Goal: Navigation & Orientation: Go to known website

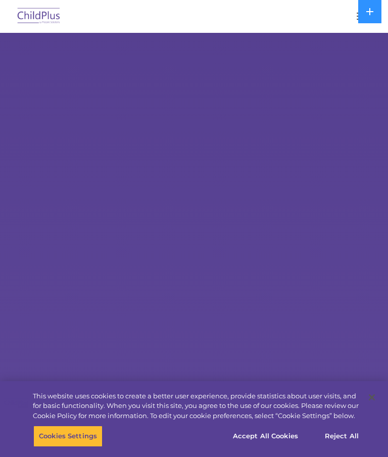
select select "MEDIUM"
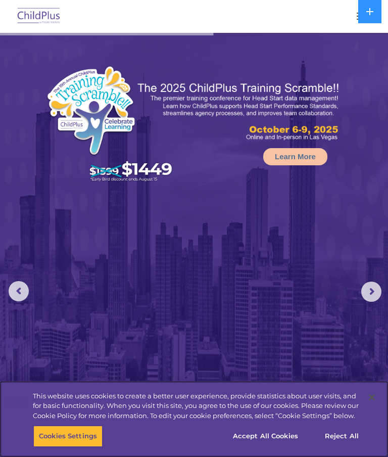
click at [346, 434] on button "Reject All" at bounding box center [341, 436] width 63 height 21
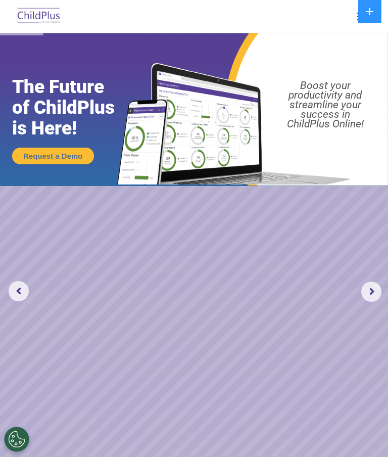
click at [50, 22] on img at bounding box center [39, 17] width 48 height 24
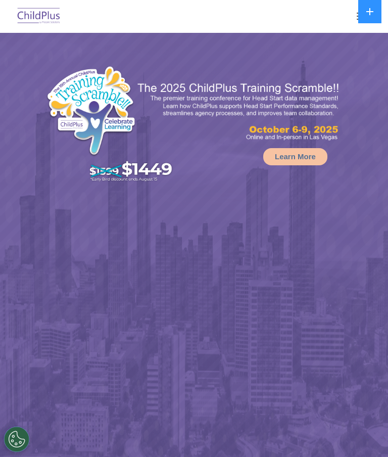
select select "MEDIUM"
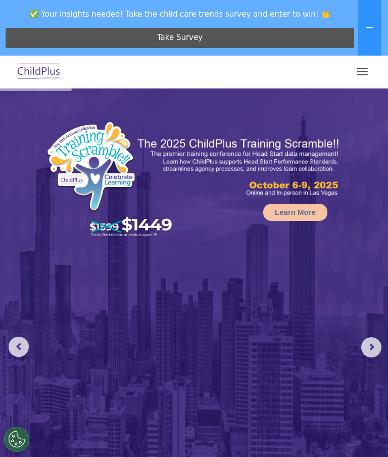
click at [356, 76] on button "button" at bounding box center [362, 72] width 21 height 16
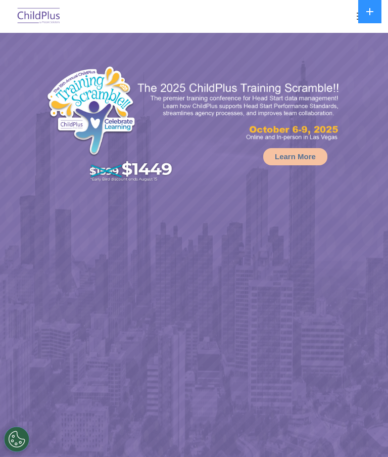
select select "MEDIUM"
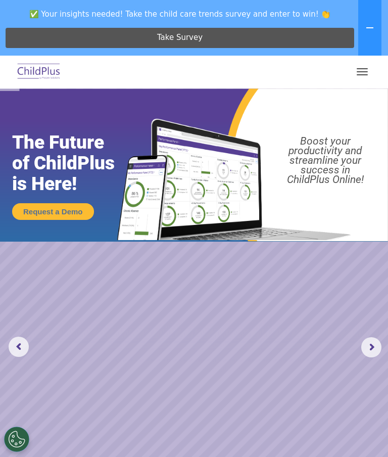
click at [363, 66] on button "button" at bounding box center [362, 72] width 21 height 16
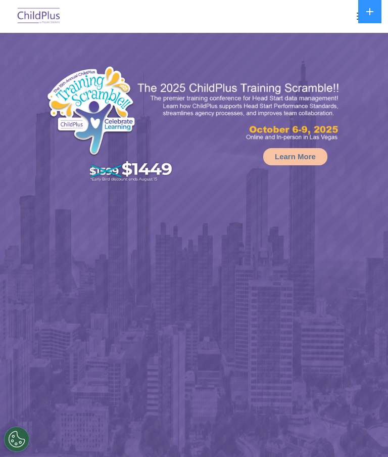
select select "MEDIUM"
